Goal: Complete application form

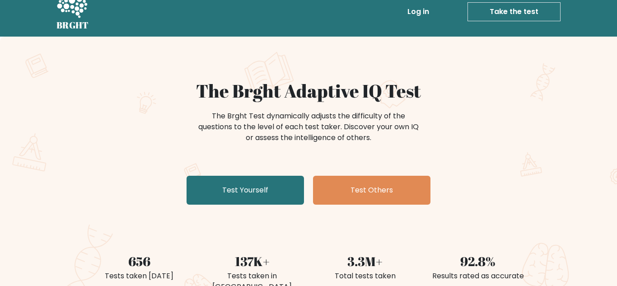
scroll to position [12, 0]
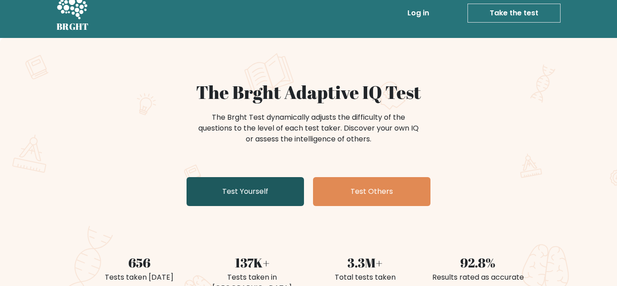
click at [279, 194] on link "Test Yourself" at bounding box center [244, 191] width 117 height 29
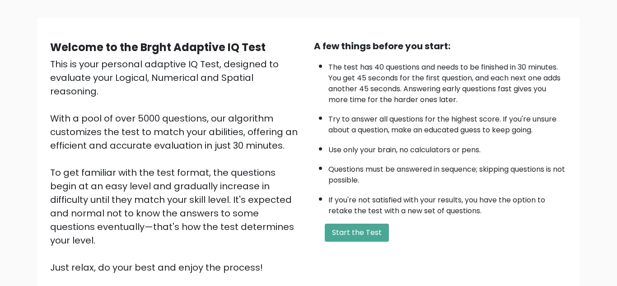
scroll to position [58, 0]
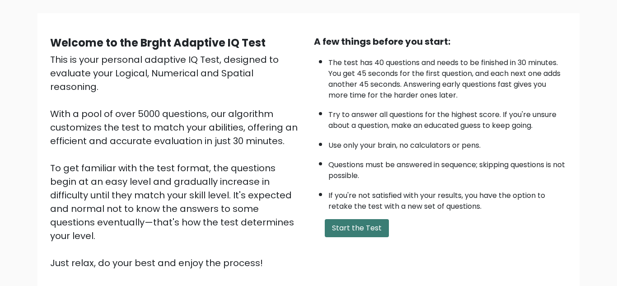
click at [357, 231] on button "Start the Test" at bounding box center [357, 228] width 64 height 18
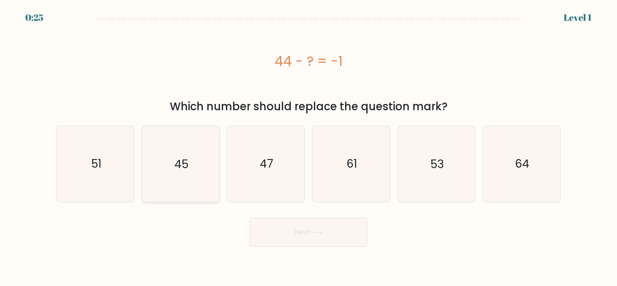
click at [182, 152] on icon "45" at bounding box center [180, 163] width 75 height 75
click at [308, 145] on input "b. 45" at bounding box center [308, 144] width 0 height 2
radio input "true"
click at [298, 236] on button "Next" at bounding box center [308, 232] width 117 height 29
click at [333, 233] on button "Next" at bounding box center [308, 232] width 117 height 29
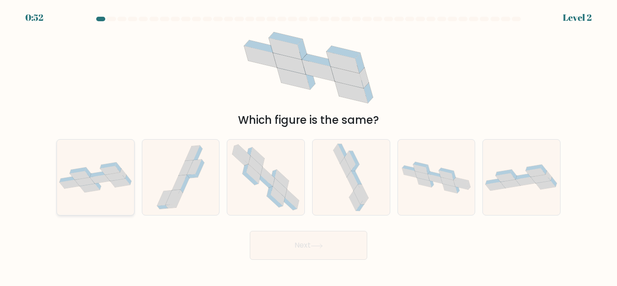
click at [89, 162] on div at bounding box center [95, 177] width 78 height 76
click at [308, 145] on input "a." at bounding box center [308, 144] width 0 height 2
radio input "true"
click at [304, 242] on button "Next" at bounding box center [308, 245] width 117 height 29
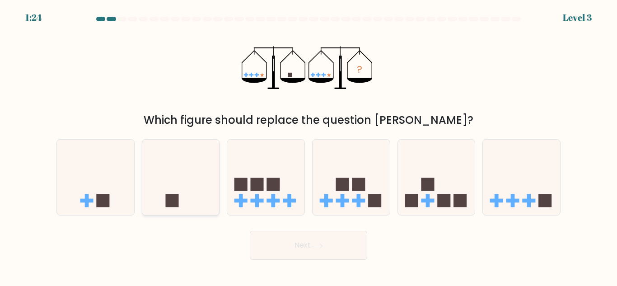
click at [170, 181] on icon at bounding box center [180, 177] width 77 height 64
click at [308, 145] on input "b." at bounding box center [308, 144] width 0 height 2
radio input "true"
click at [288, 237] on button "Next" at bounding box center [308, 245] width 117 height 29
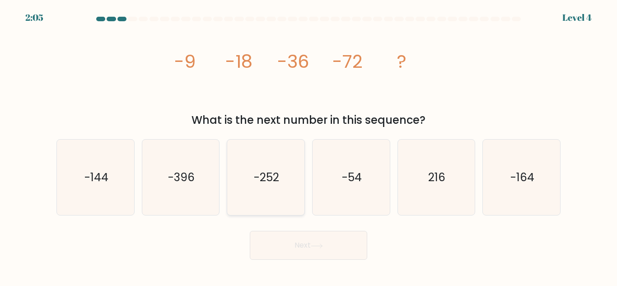
click at [260, 174] on text "-252" at bounding box center [266, 177] width 25 height 16
click at [308, 145] on input "c. -252" at bounding box center [308, 144] width 0 height 2
radio input "true"
click at [317, 235] on button "Next" at bounding box center [308, 245] width 117 height 29
